Goal: Check status: Check status

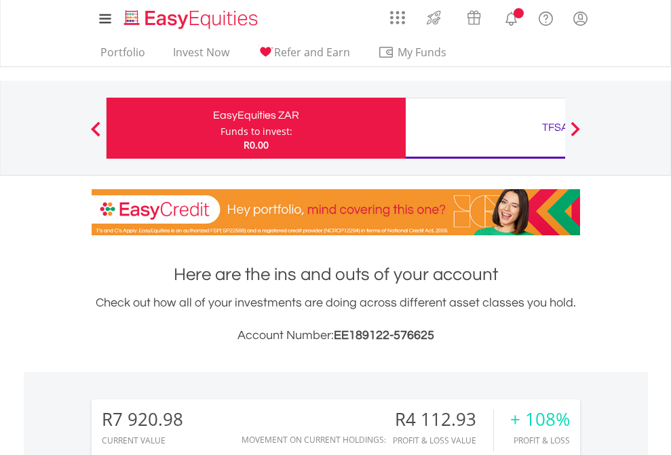
scroll to position [130, 213]
click at [220, 128] on div "Funds to invest:" at bounding box center [256, 132] width 72 height 14
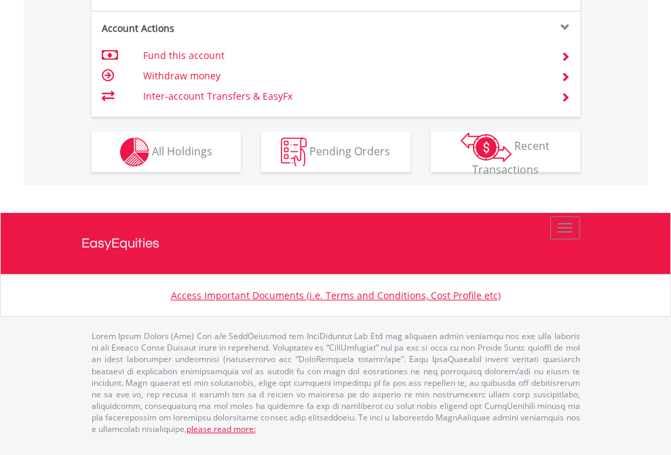
scroll to position [1300, 0]
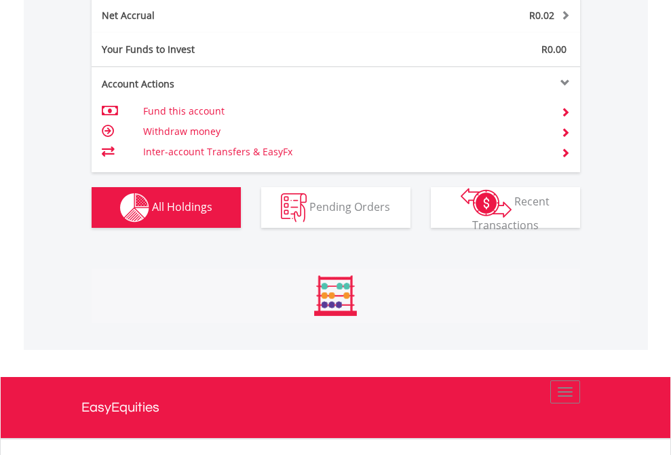
scroll to position [130, 213]
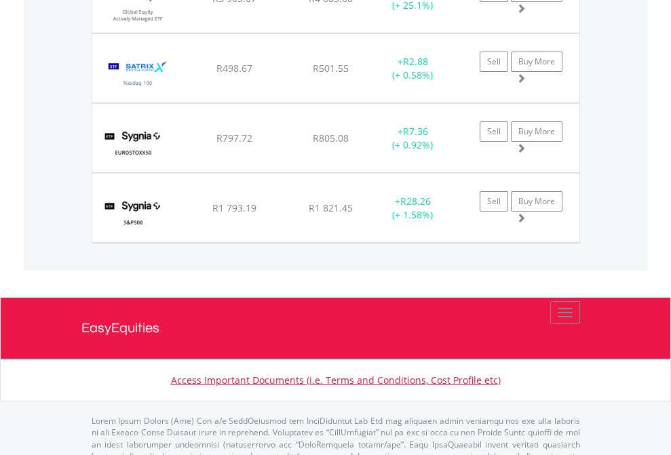
scroll to position [130, 213]
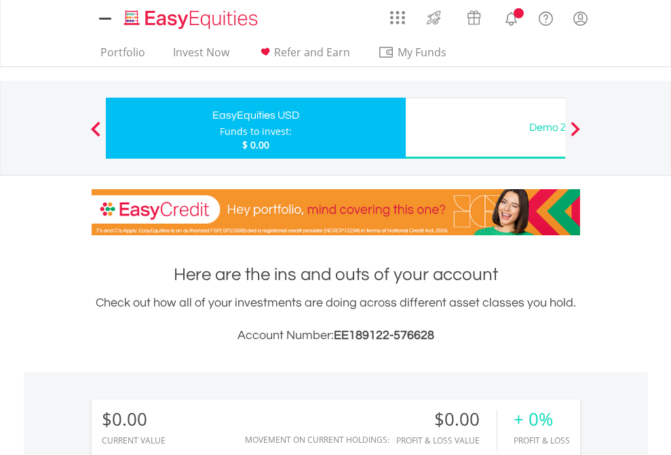
scroll to position [130, 213]
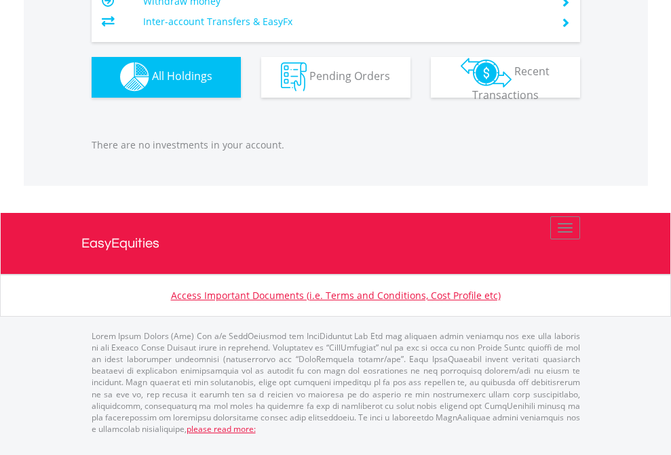
scroll to position [1342, 0]
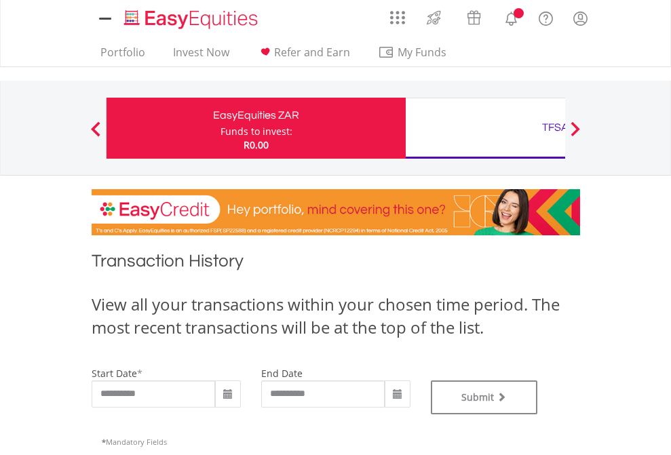
type input "**********"
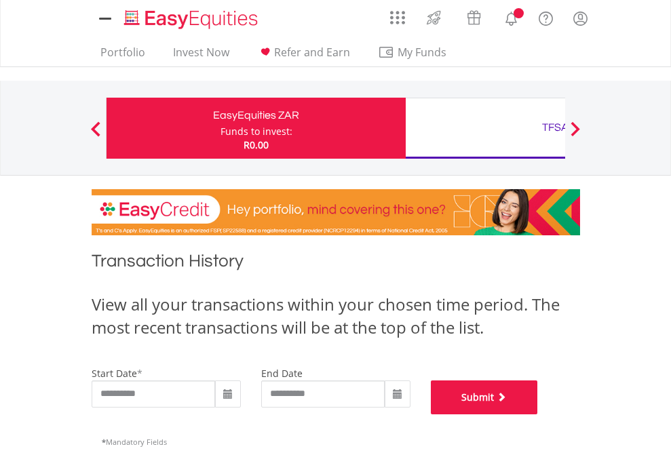
click at [538, 414] on button "Submit" at bounding box center [484, 397] width 107 height 34
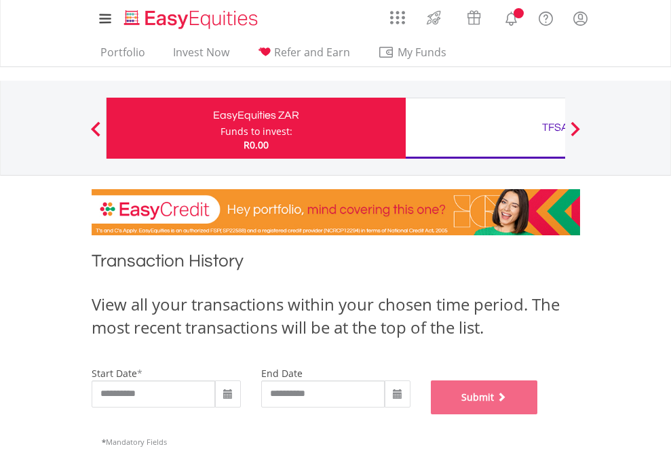
scroll to position [550, 0]
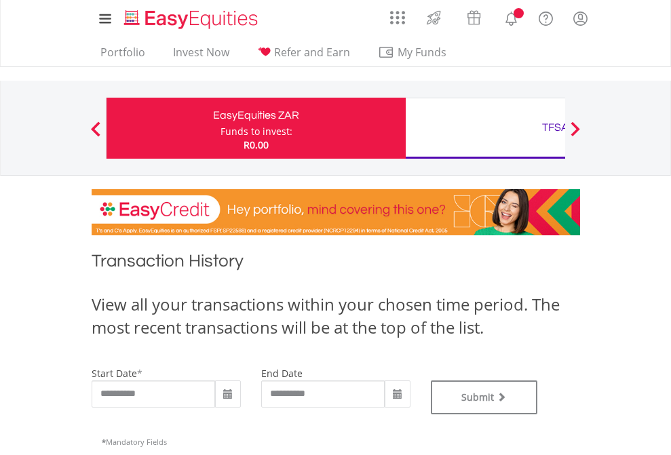
click at [485, 128] on div "TFSA" at bounding box center [555, 127] width 283 height 19
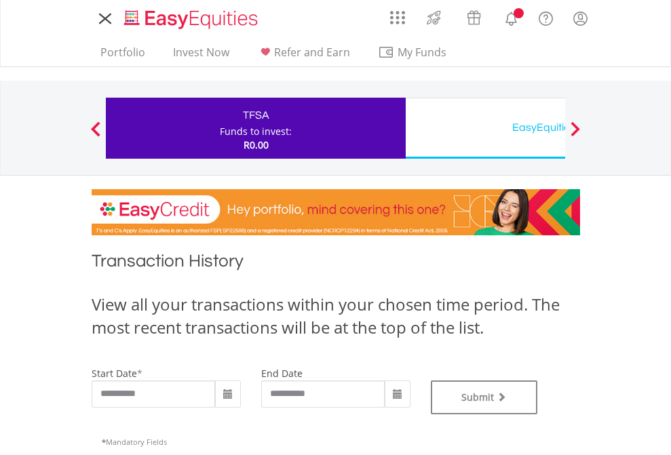
type input "**********"
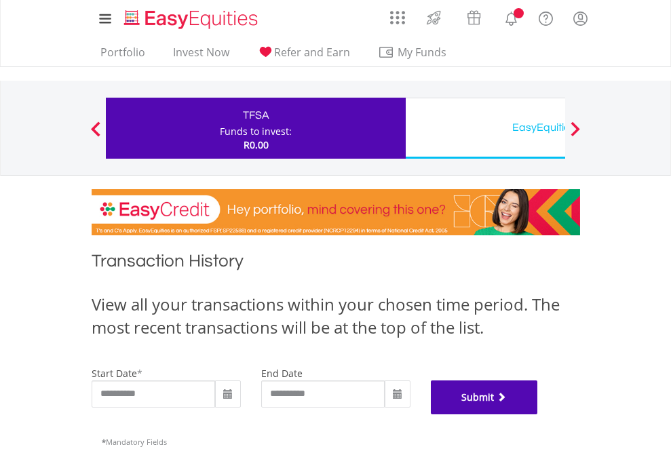
click at [538, 414] on button "Submit" at bounding box center [484, 397] width 107 height 34
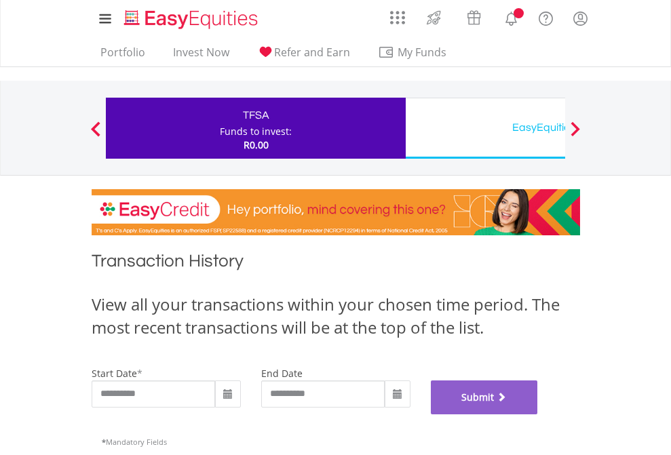
scroll to position [550, 0]
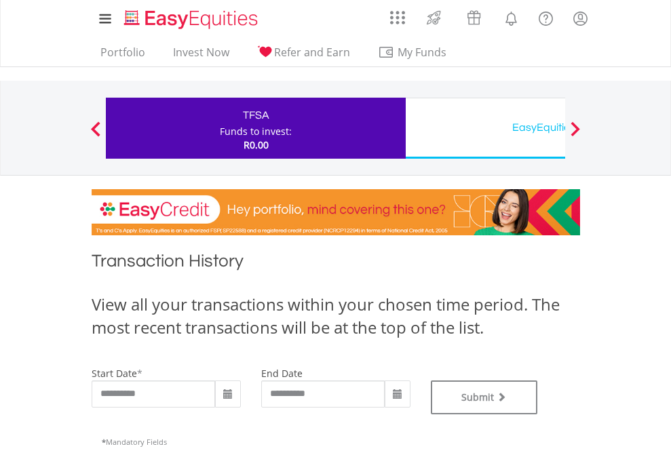
click at [485, 128] on div "EasyEquities USD" at bounding box center [555, 127] width 283 height 19
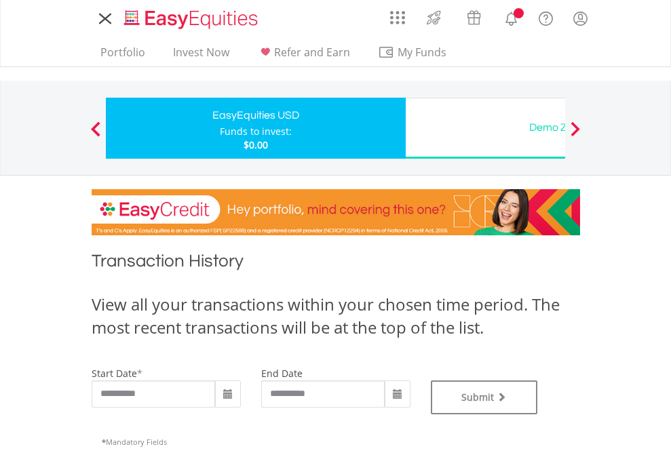
type input "**********"
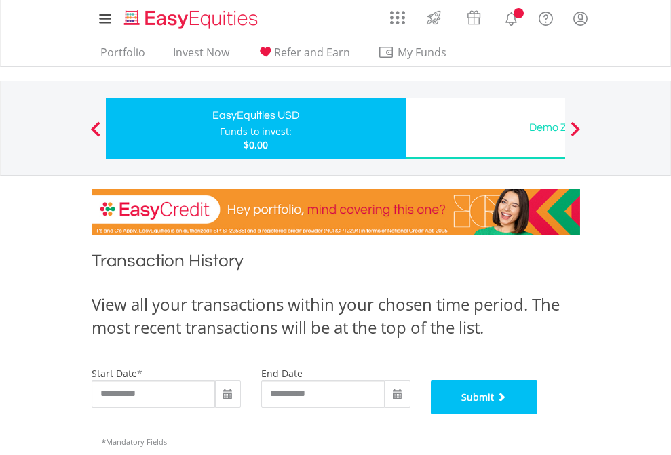
click at [538, 414] on button "Submit" at bounding box center [484, 397] width 107 height 34
